Goal: Task Accomplishment & Management: Use online tool/utility

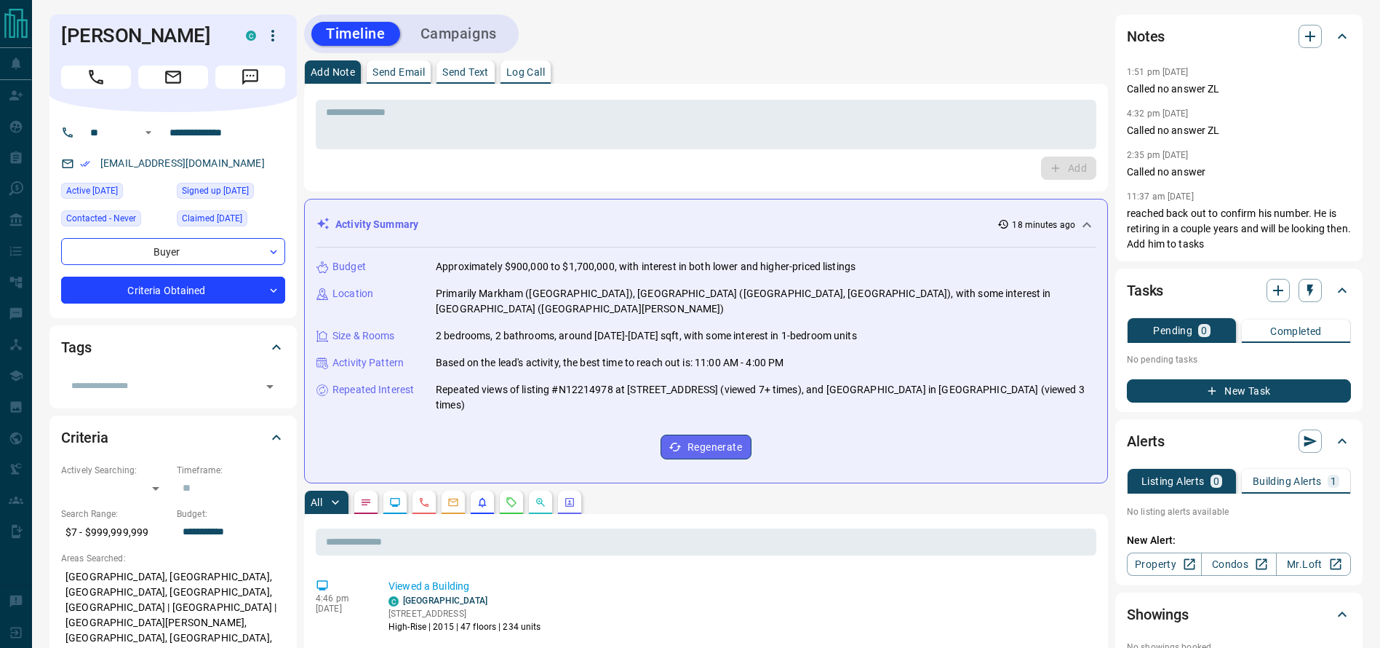
click at [101, 91] on div "[PERSON_NAME]" at bounding box center [172, 64] width 247 height 98
click at [101, 86] on icon "Call" at bounding box center [96, 77] width 19 height 19
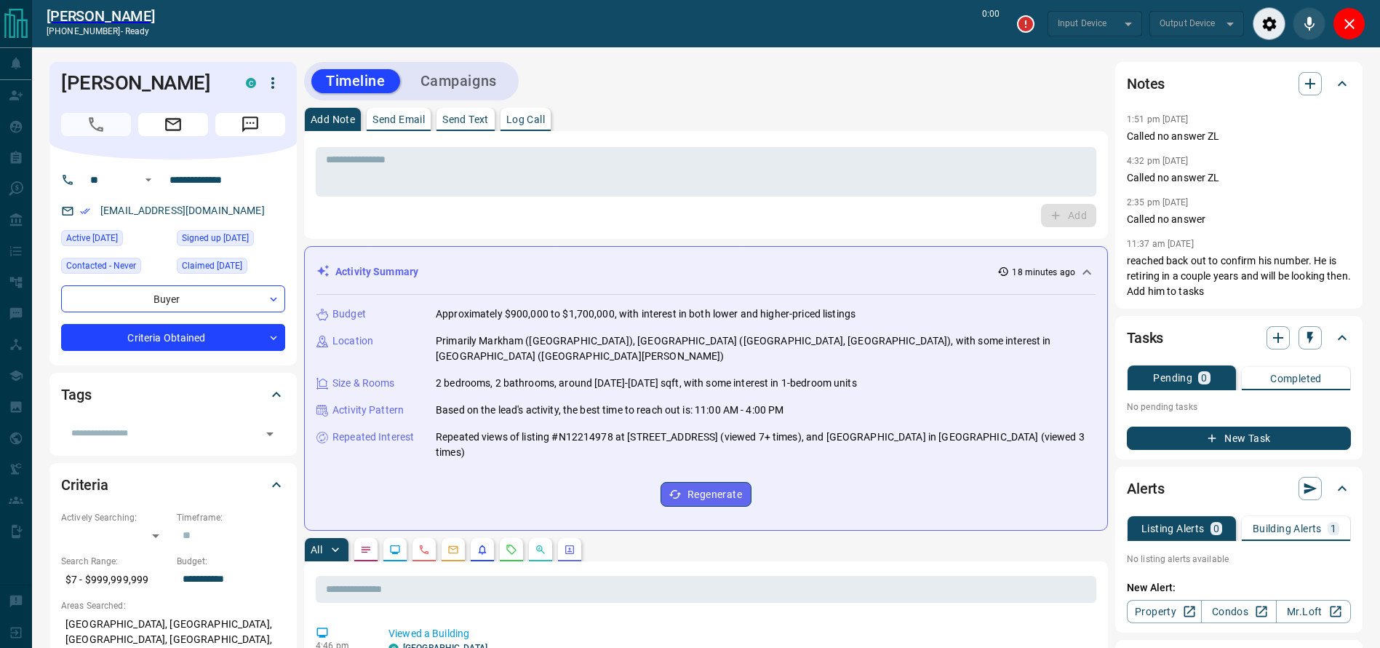
type input "*******"
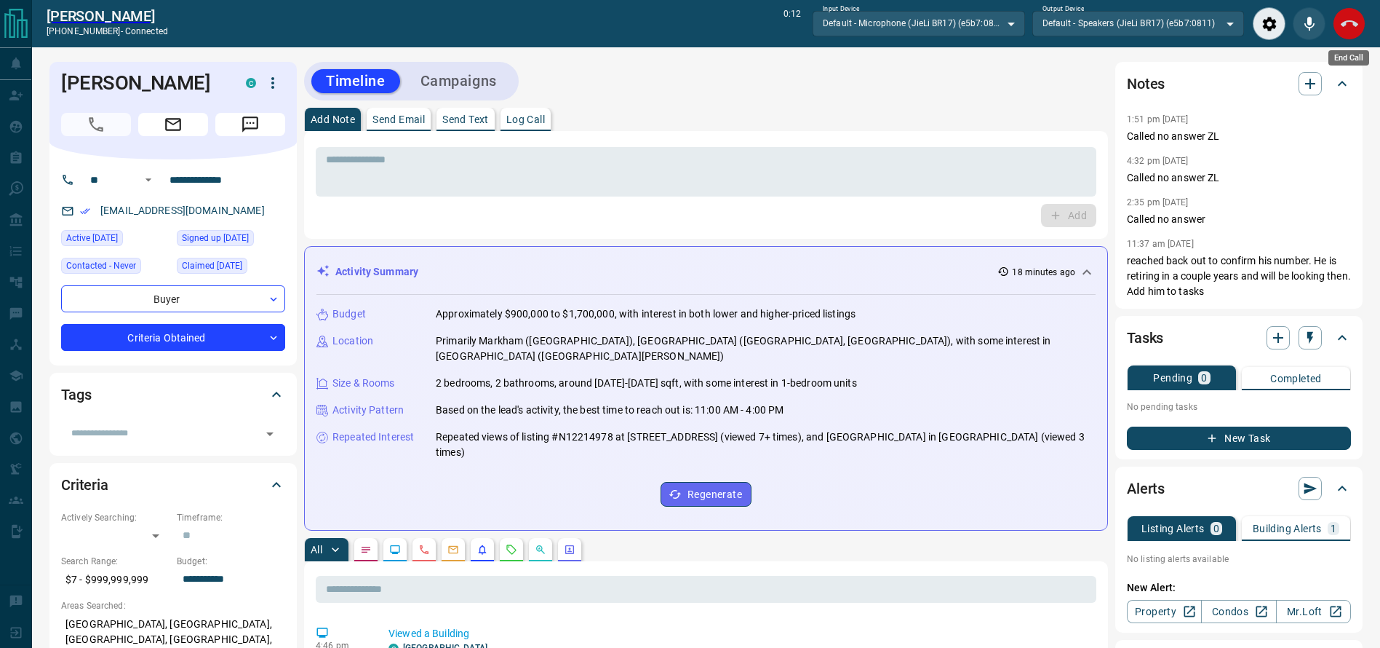
click at [1342, 12] on button "End Call" at bounding box center [1349, 23] width 33 height 33
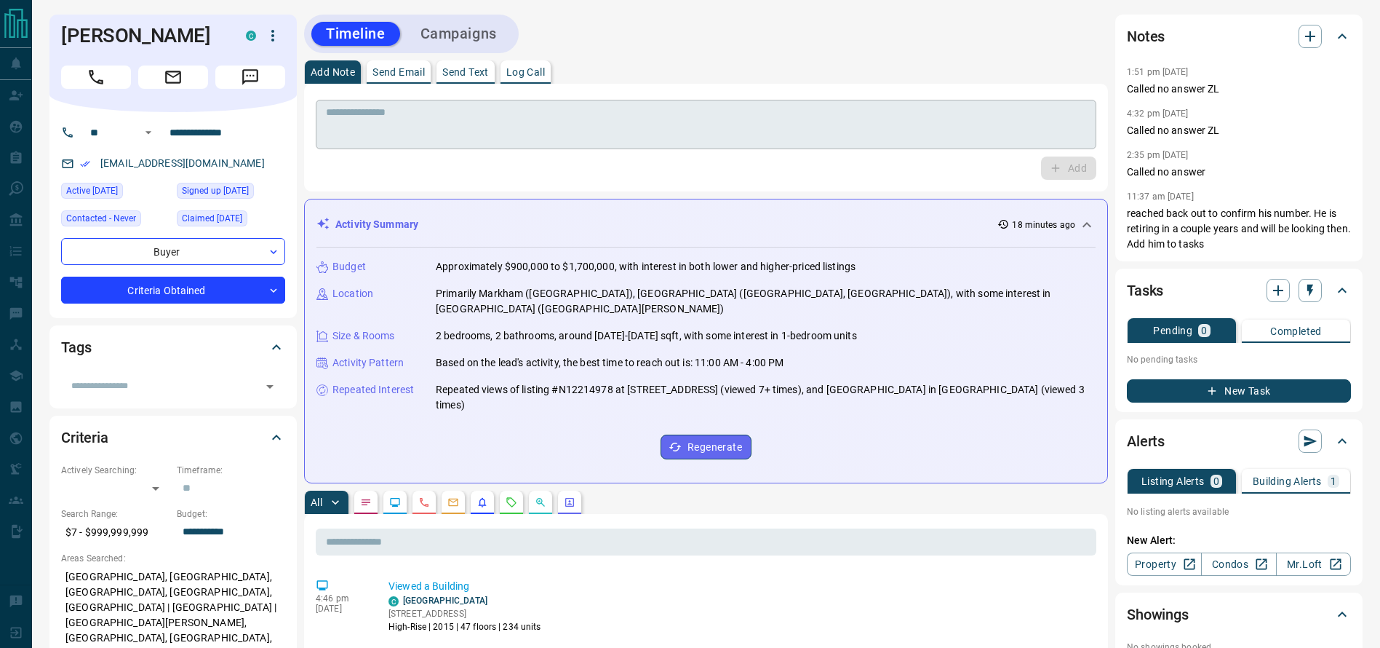
click at [823, 131] on textarea at bounding box center [706, 124] width 760 height 37
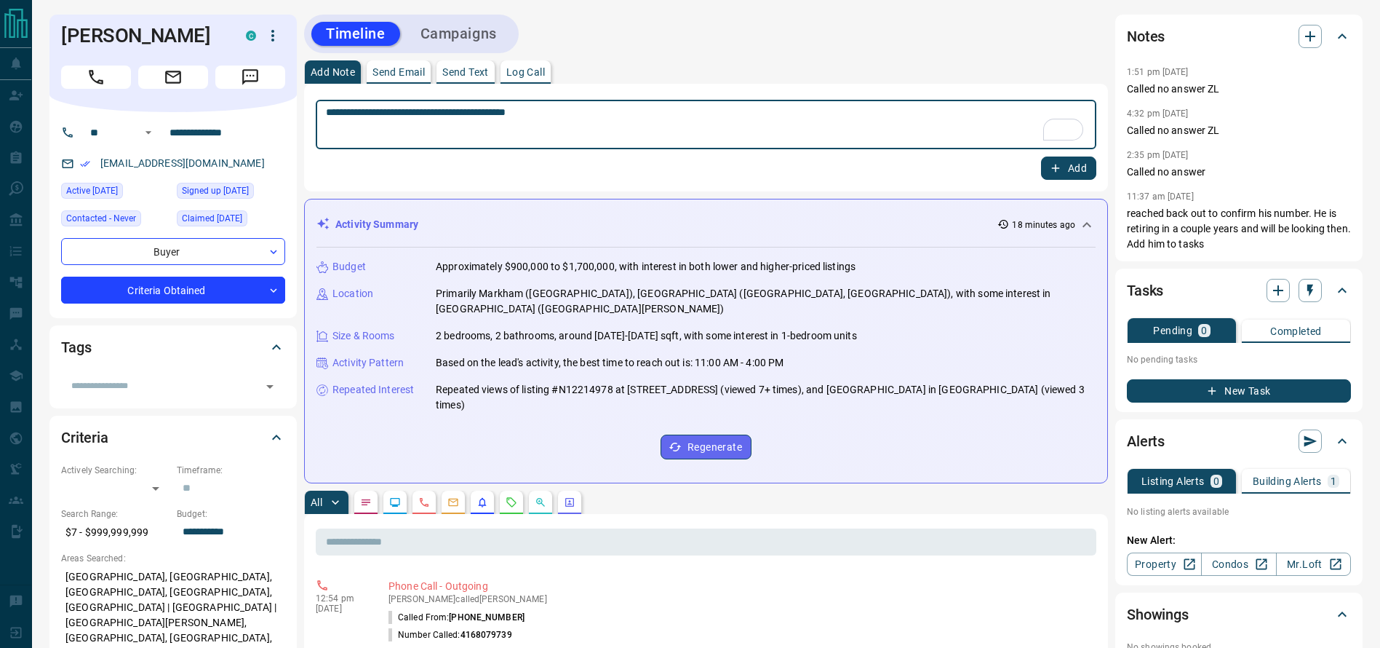
type textarea "**********"
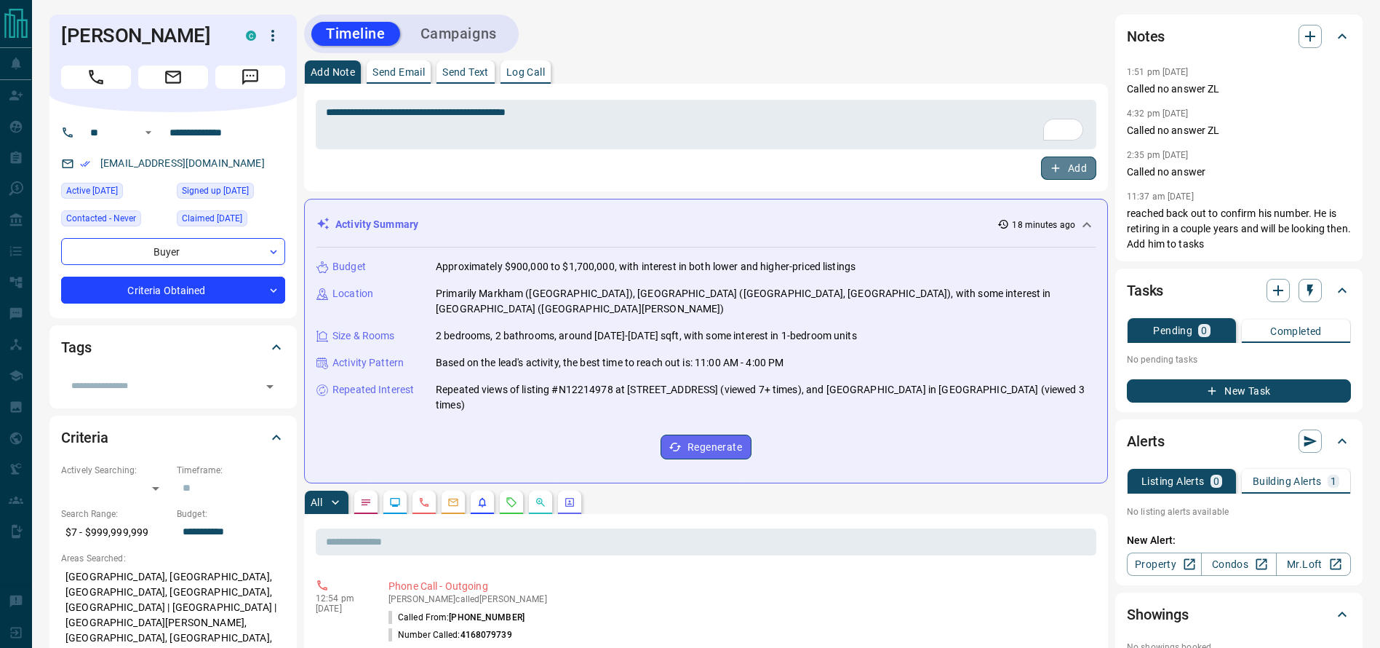
click at [1059, 172] on icon "button" at bounding box center [1055, 168] width 13 height 13
click at [466, 45] on div "Timeline Campaigns" at bounding box center [412, 34] width 206 height 30
click at [479, 33] on button "Campaigns" at bounding box center [459, 34] width 106 height 24
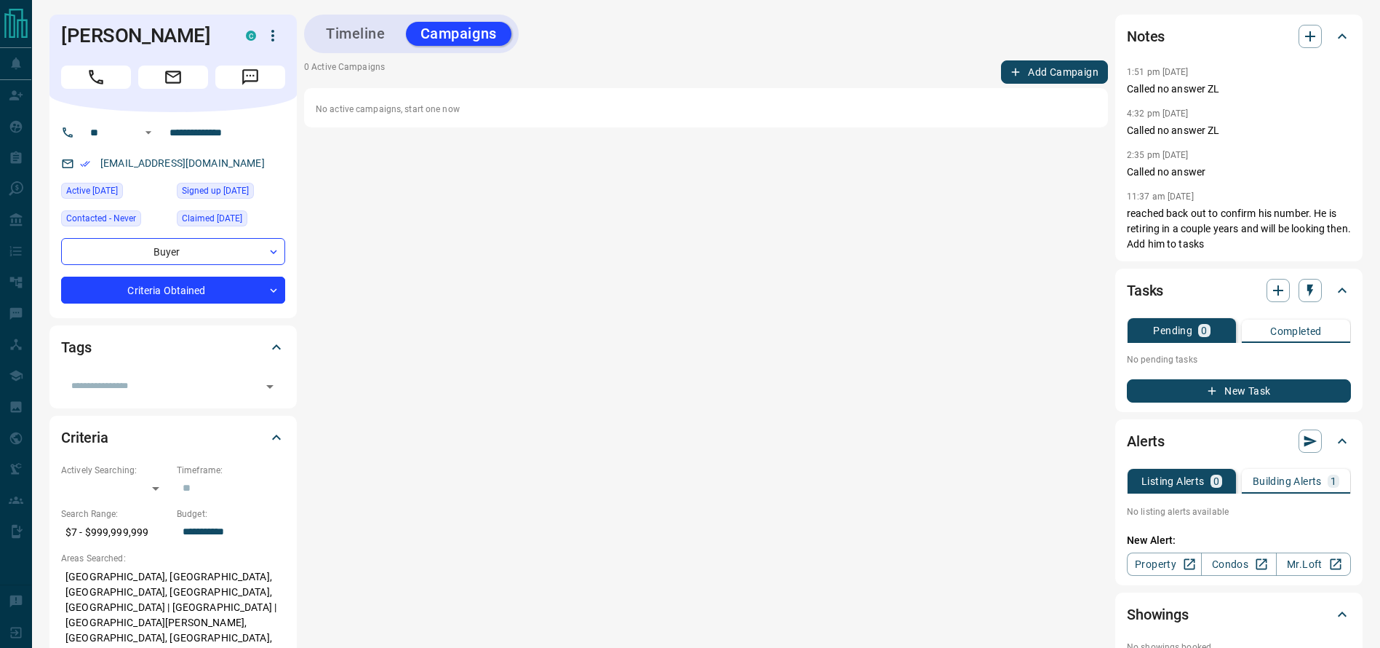
click at [1006, 69] on button "Add Campaign" at bounding box center [1054, 71] width 107 height 23
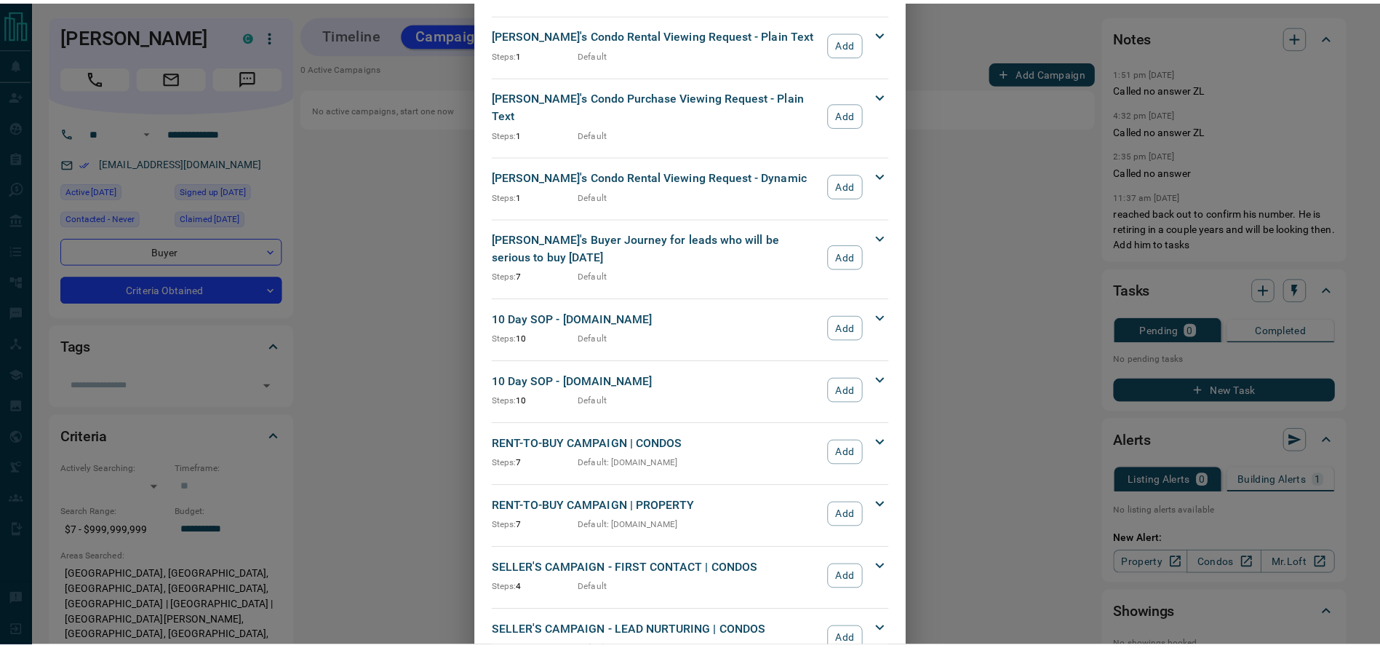
scroll to position [1233, 0]
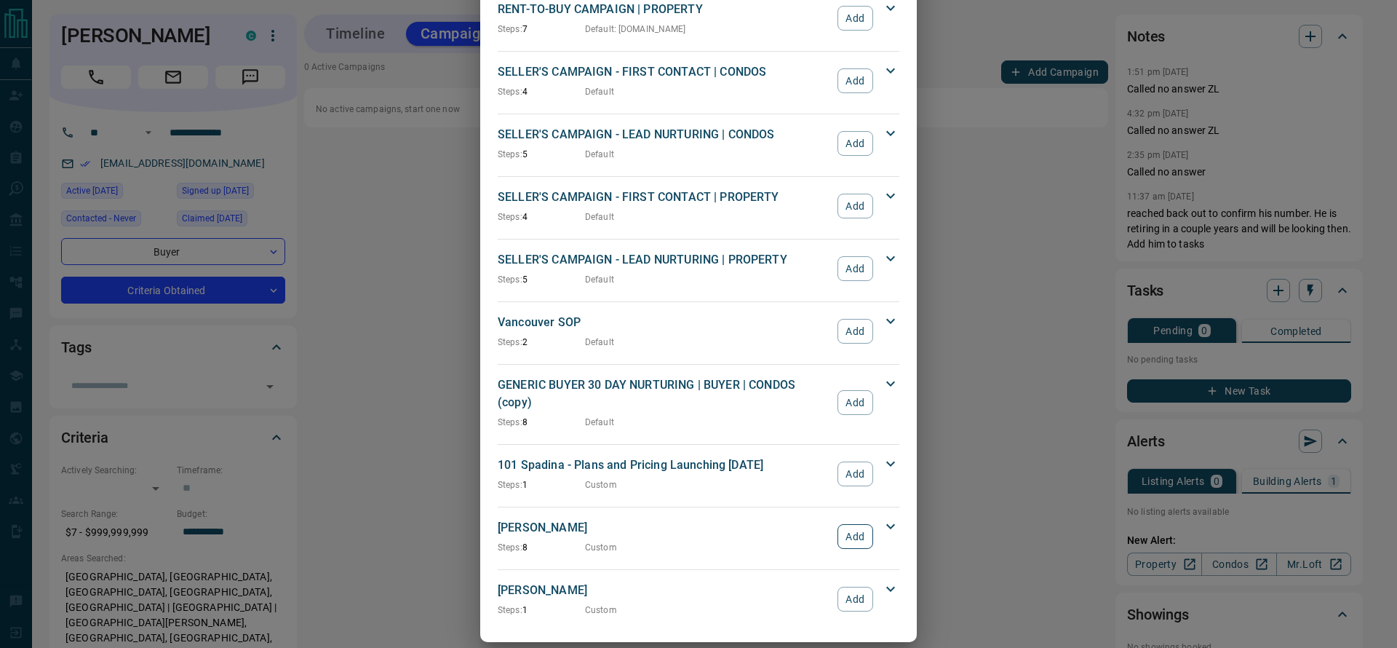
click at [838, 524] on button "Add" at bounding box center [856, 536] width 36 height 25
